Goal: Information Seeking & Learning: Learn about a topic

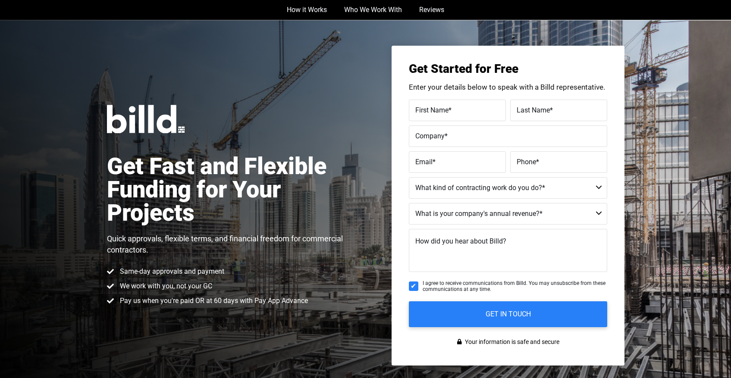
click at [414, 38] on div "Get Fast and Flexible Funding for Your Projects Quick approvals, flexible terms…" at bounding box center [365, 206] width 731 height 372
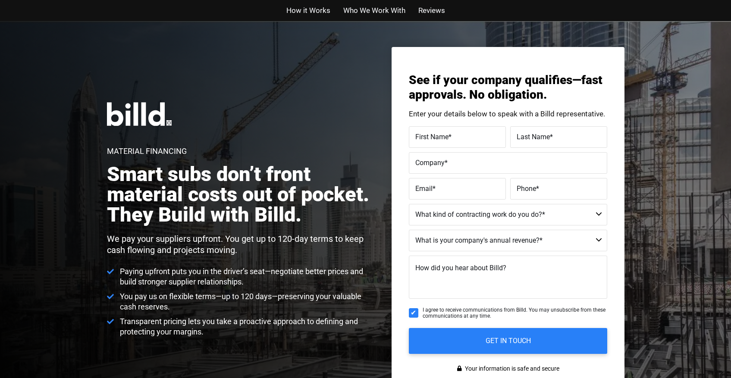
click at [292, 218] on h2 "Smart subs don’t front material costs out of pocket. They Build with Billd." at bounding box center [241, 194] width 268 height 61
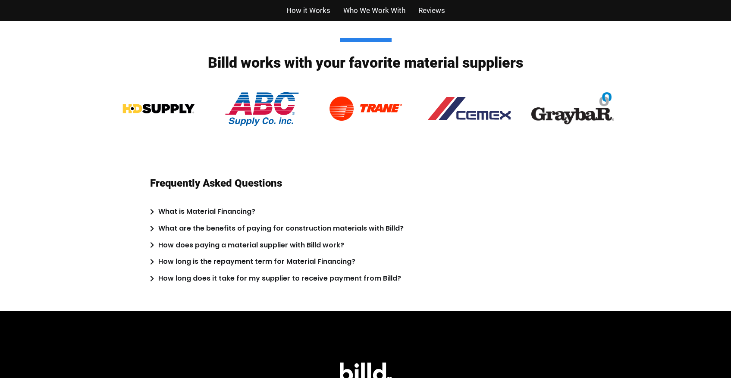
scroll to position [1641, 0]
